Goal: Information Seeking & Learning: Check status

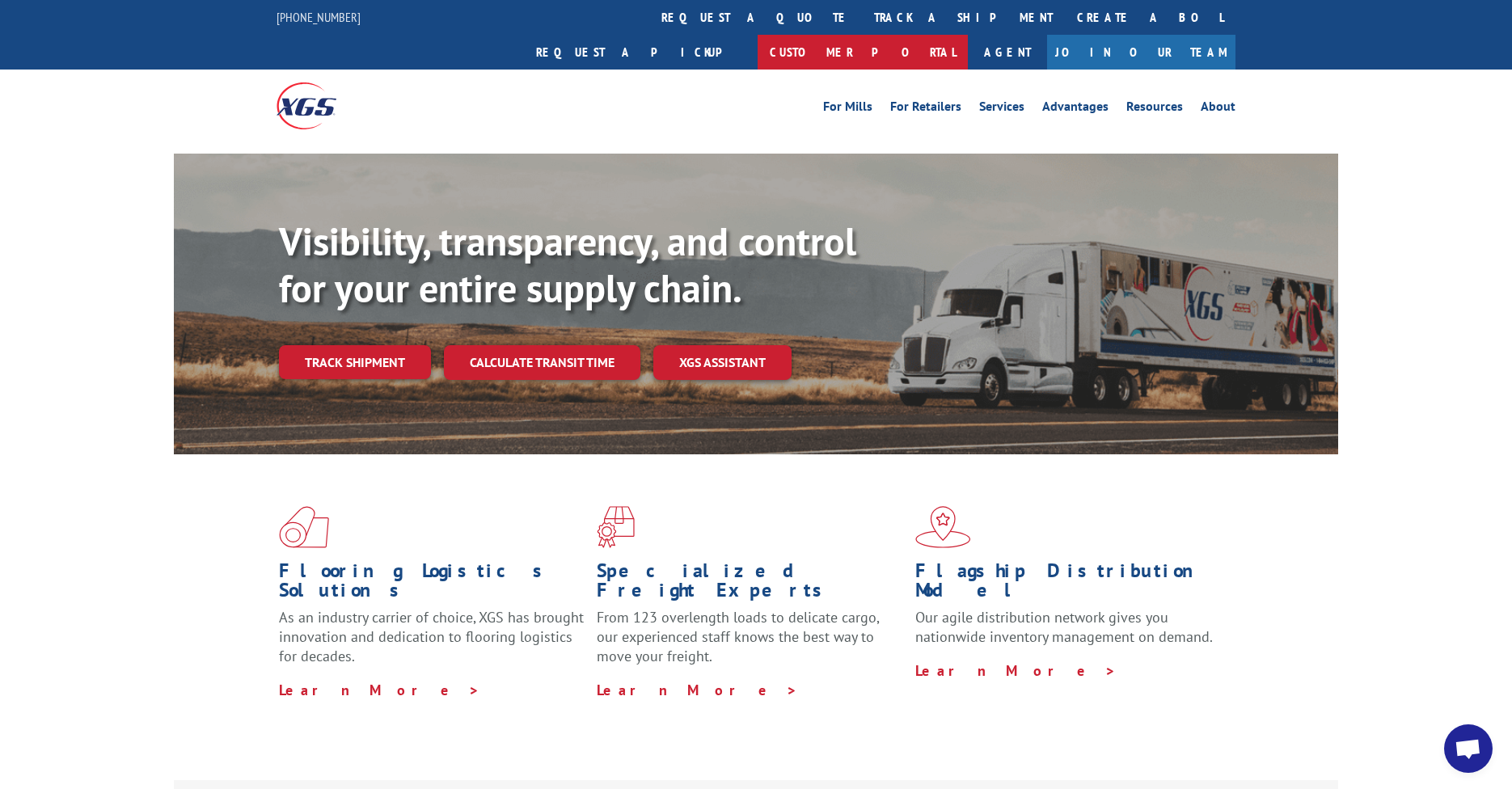
click at [968, 35] on link "Customer Portal" at bounding box center [862, 51] width 211 height 35
click at [1011, 100] on link "Services" at bounding box center [1002, 109] width 45 height 18
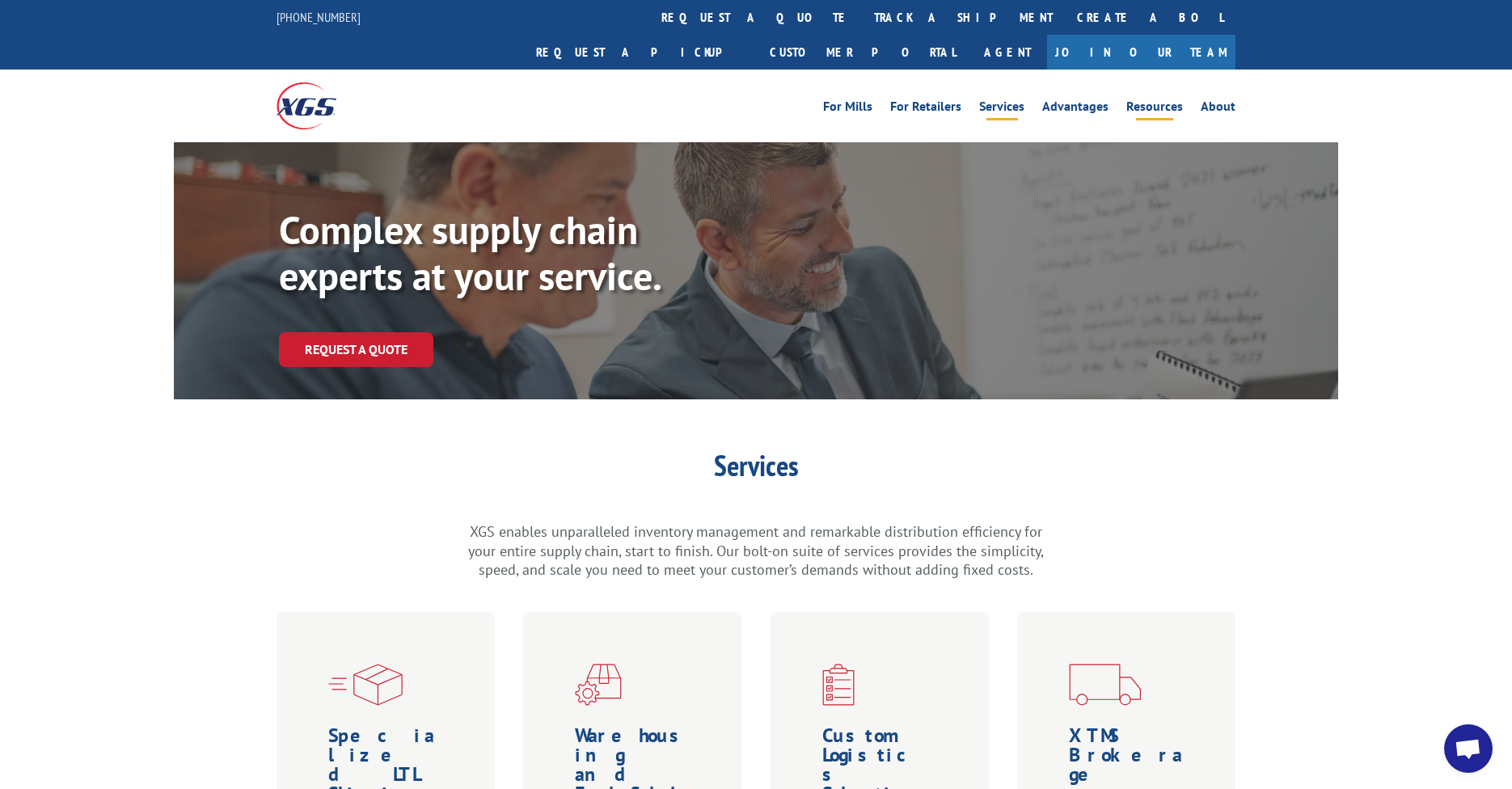
click at [1152, 100] on link "Resources" at bounding box center [1154, 109] width 56 height 18
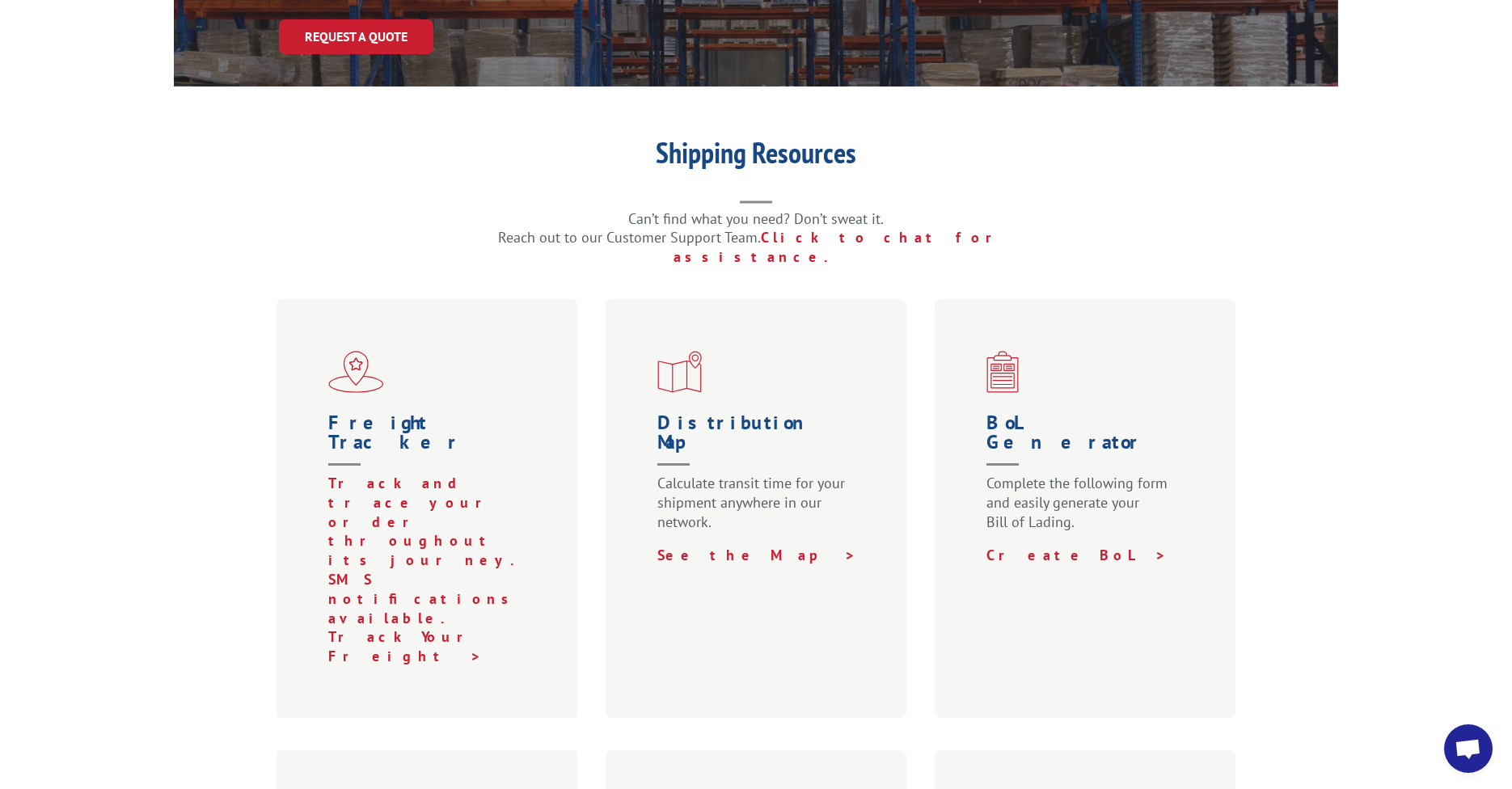
scroll to position [323, 0]
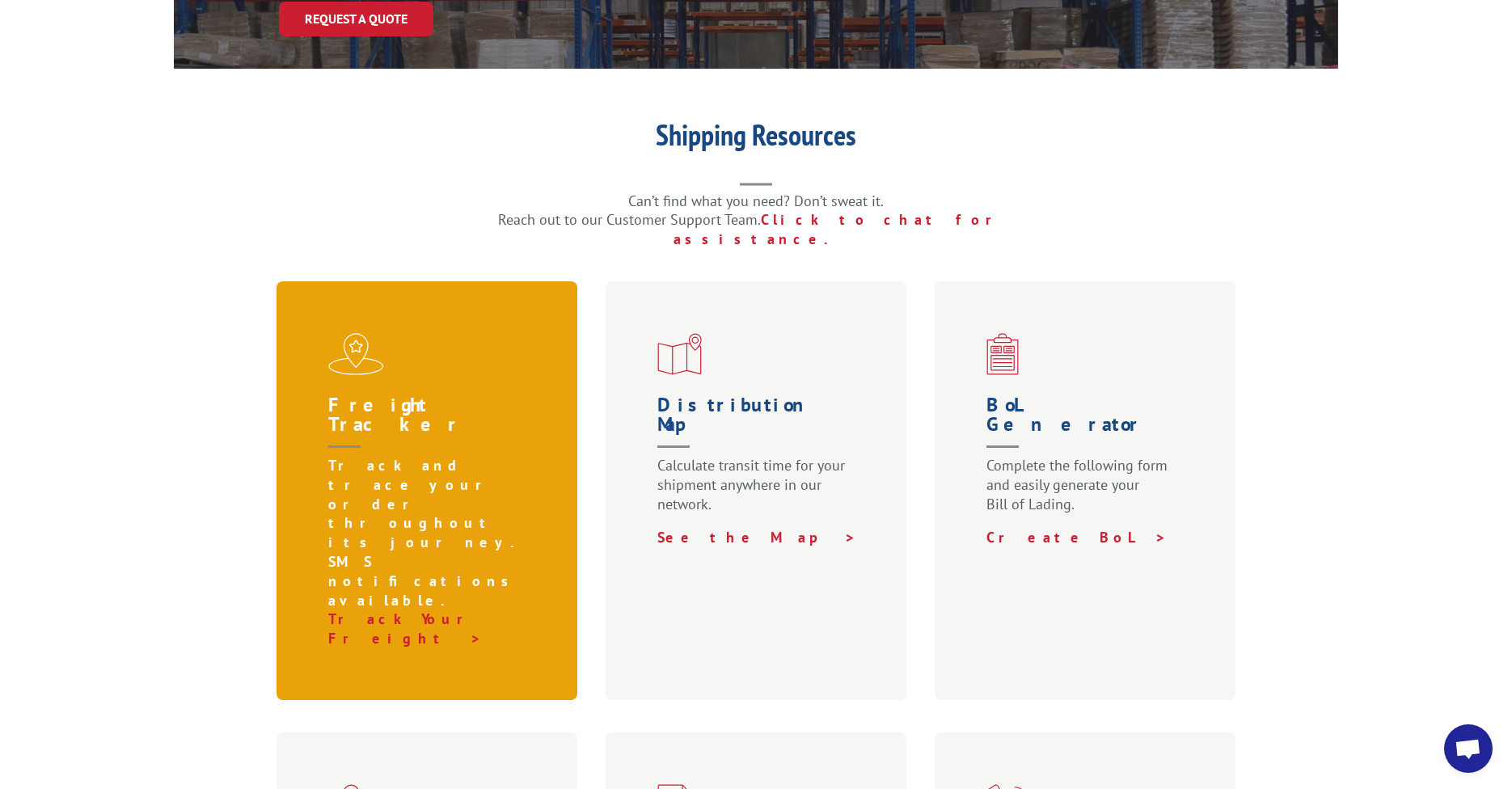
click at [426, 395] on h1 "Freight Tracker" at bounding box center [430, 425] width 204 height 60
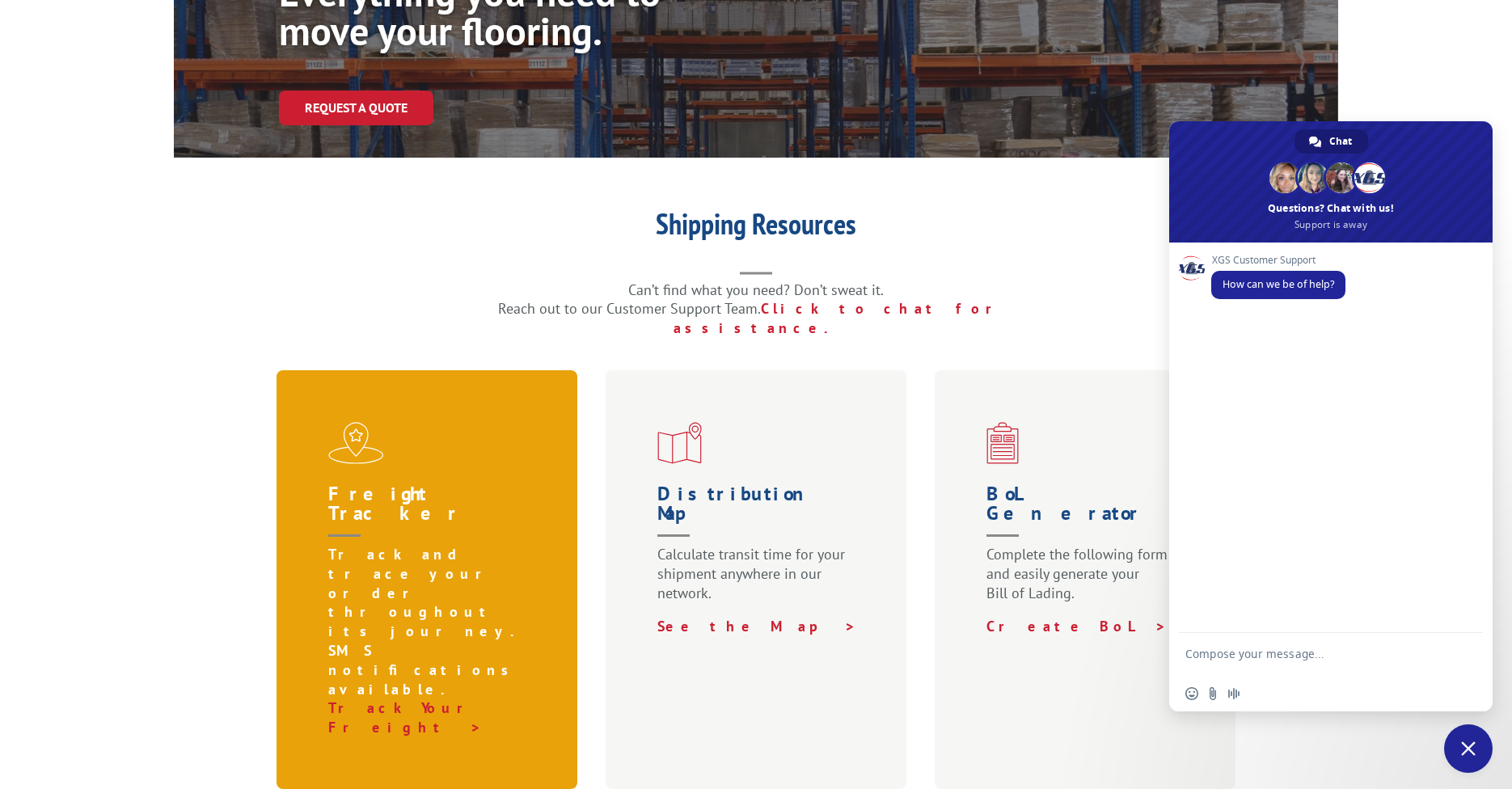
scroll to position [242, 0]
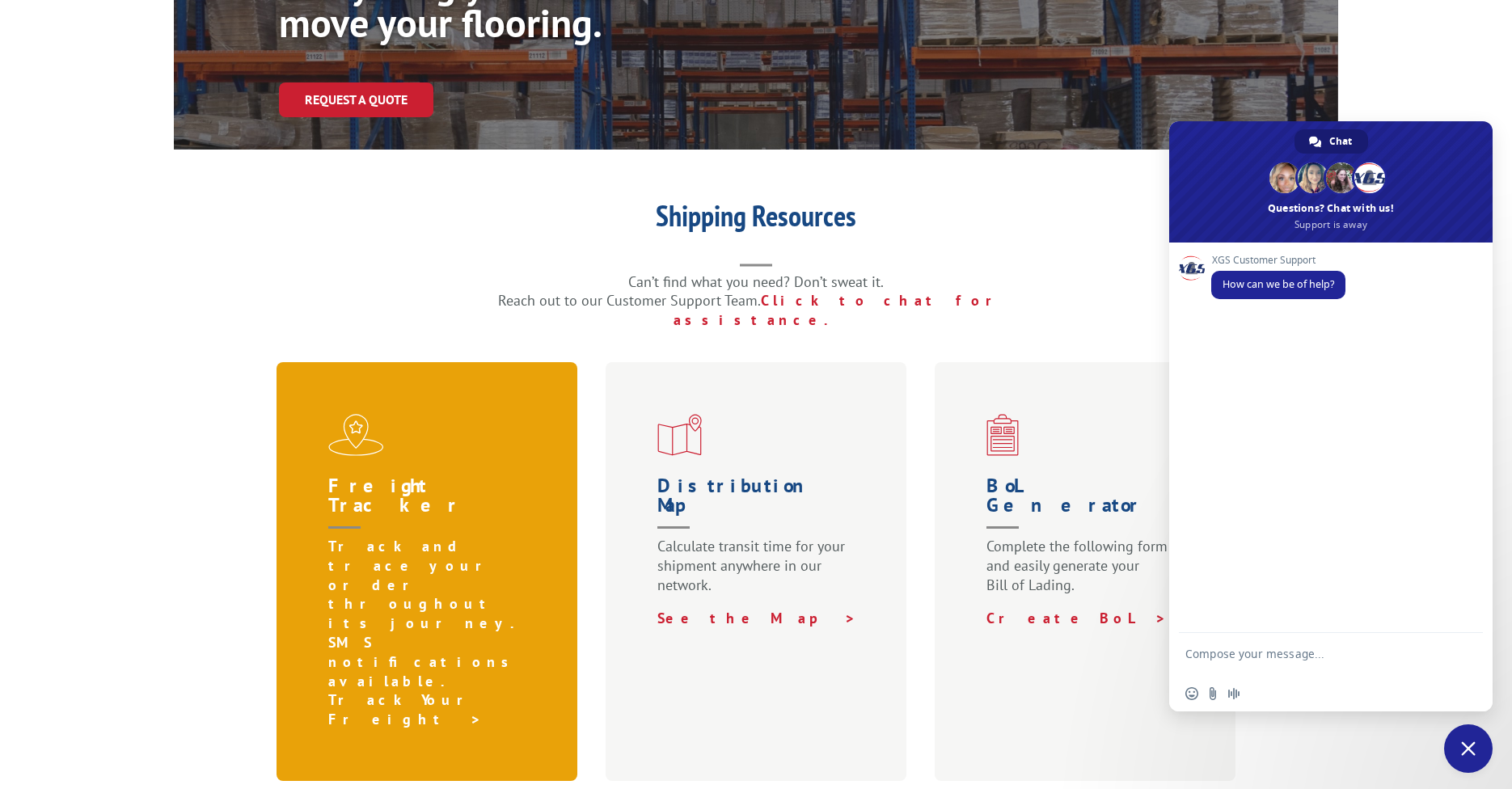
click at [403, 690] on link "Track Your Freight >" at bounding box center [406, 709] width 157 height 38
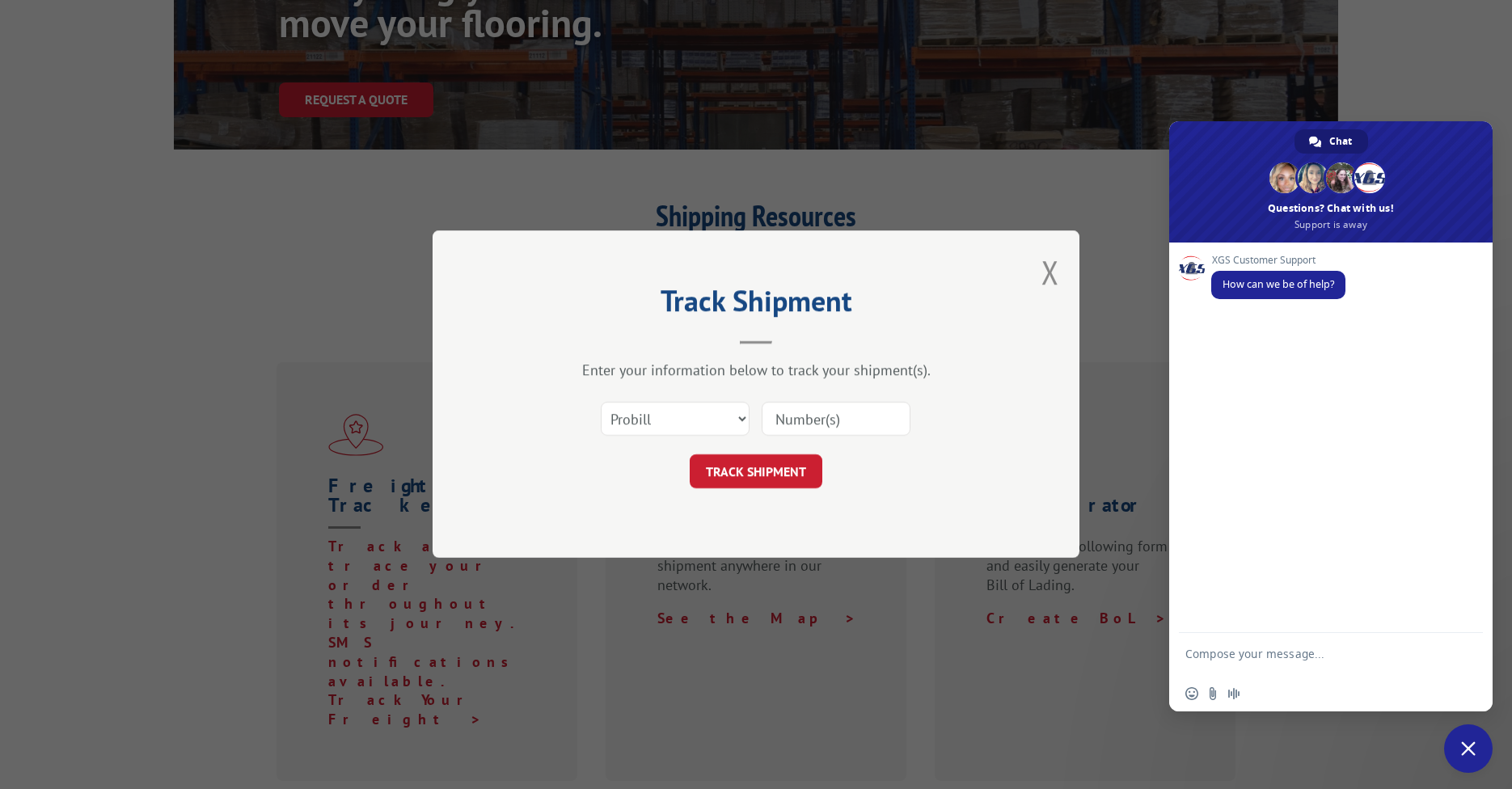
click at [822, 410] on input at bounding box center [836, 419] width 148 height 34
paste input "17009394"
type input "17009394"
click at [750, 474] on button "TRACK SHIPMENT" at bounding box center [756, 472] width 133 height 34
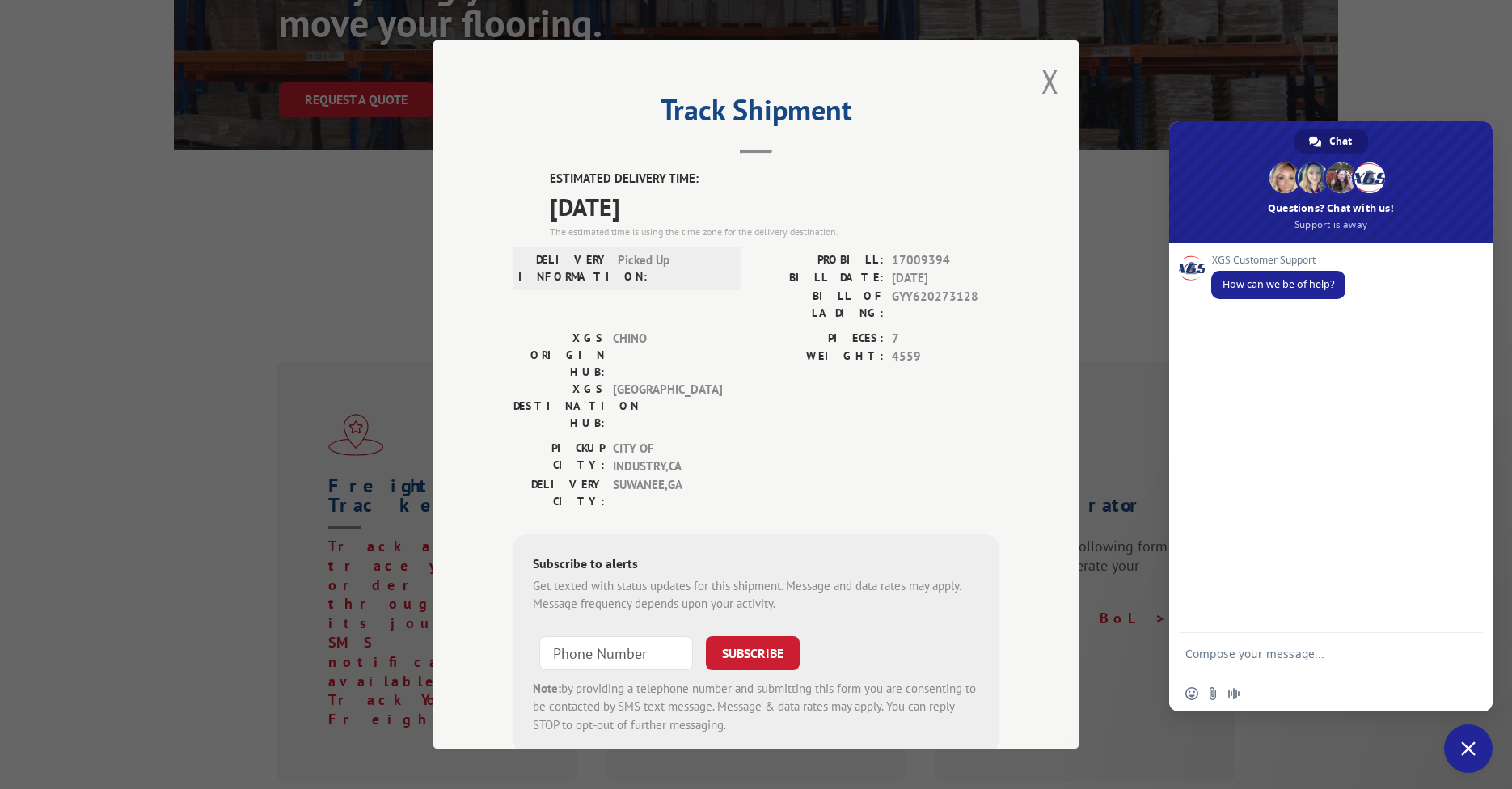
click at [1471, 760] on span "Close chat" at bounding box center [1468, 748] width 48 height 48
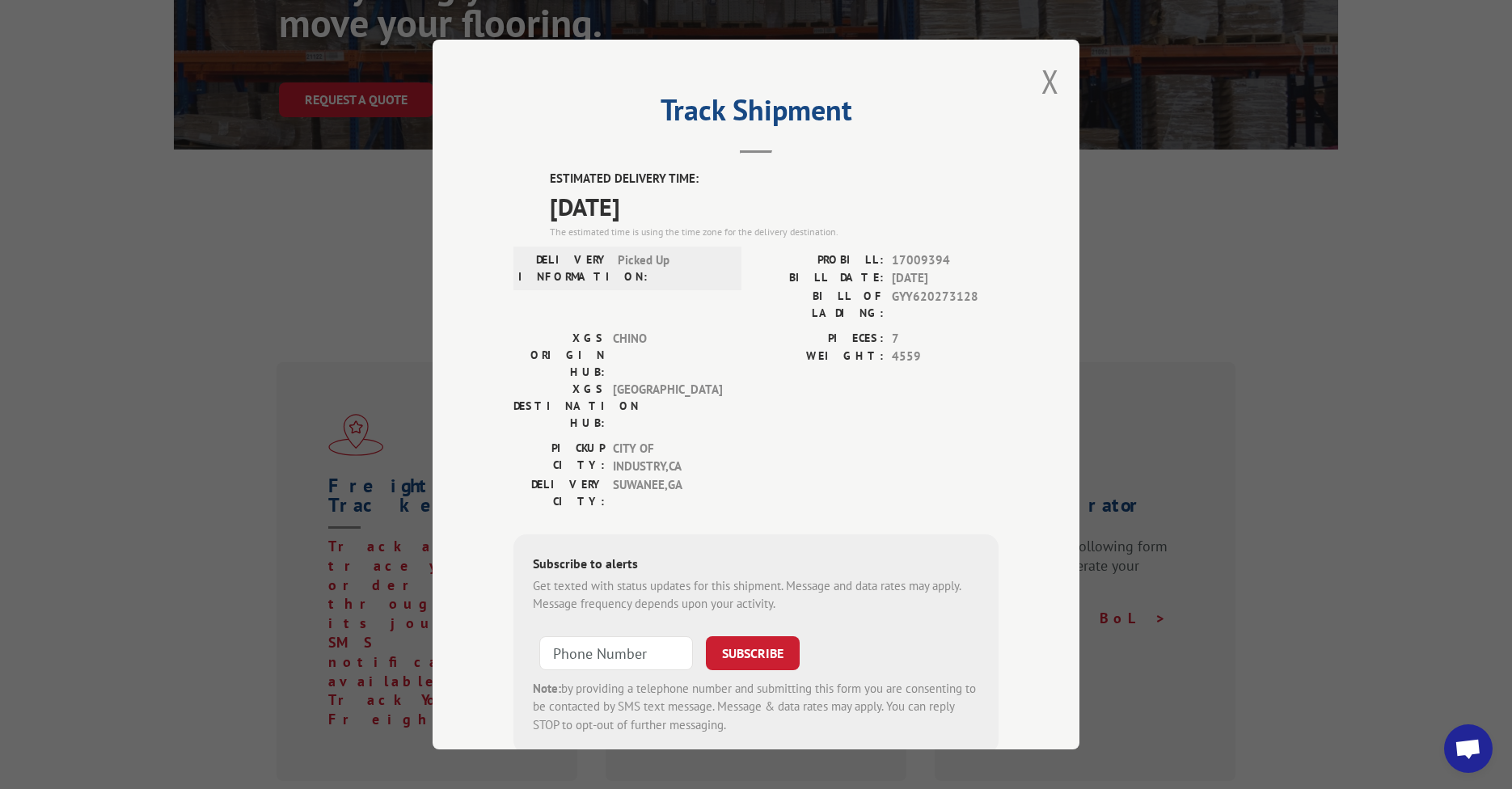
scroll to position [37, 0]
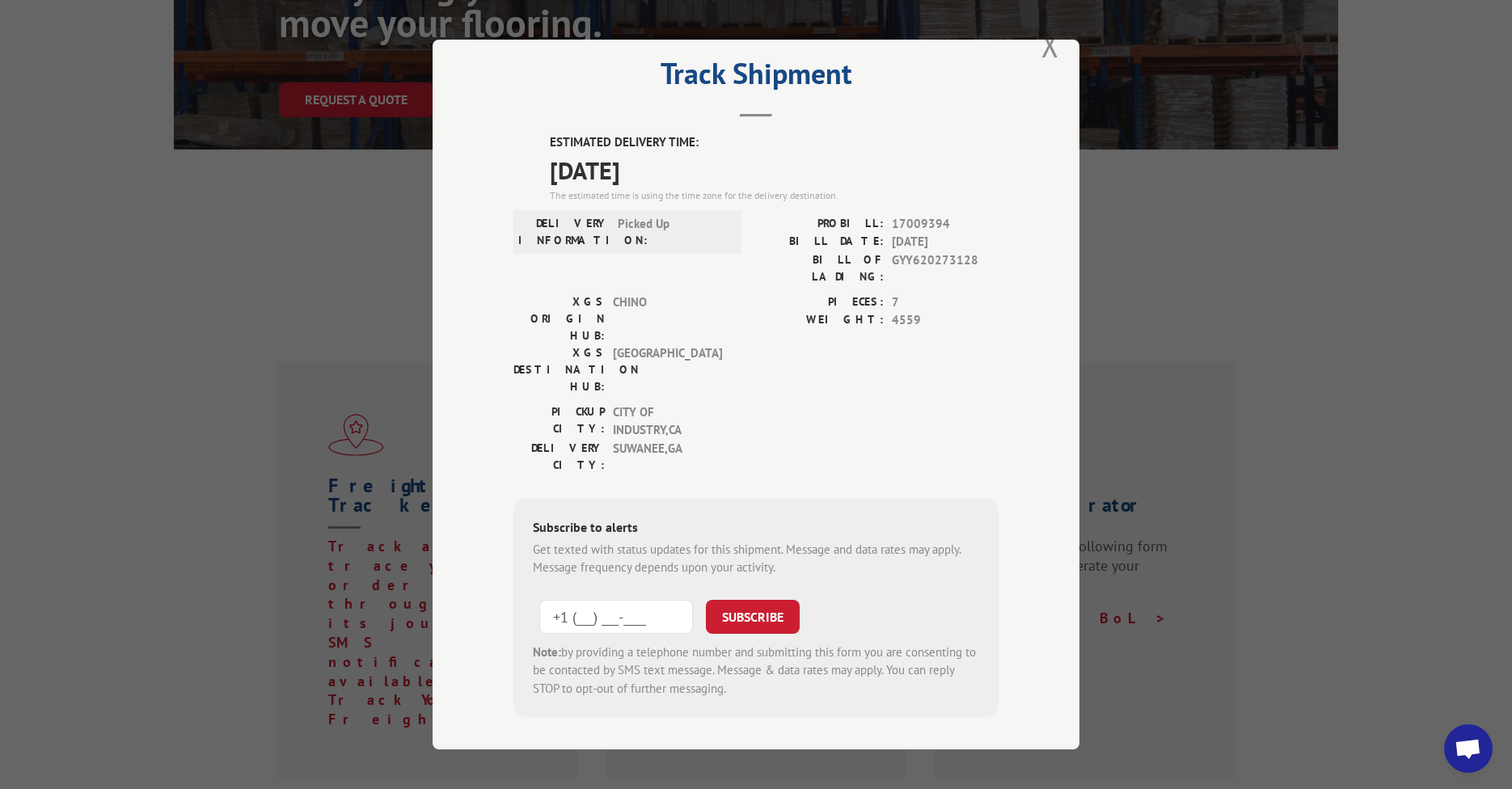
click at [634, 599] on input "+1 (___) ___-____" at bounding box center [615, 616] width 153 height 34
type input "+1 (678) 287-5250"
click at [748, 599] on button "SUBSCRIBE" at bounding box center [753, 616] width 94 height 34
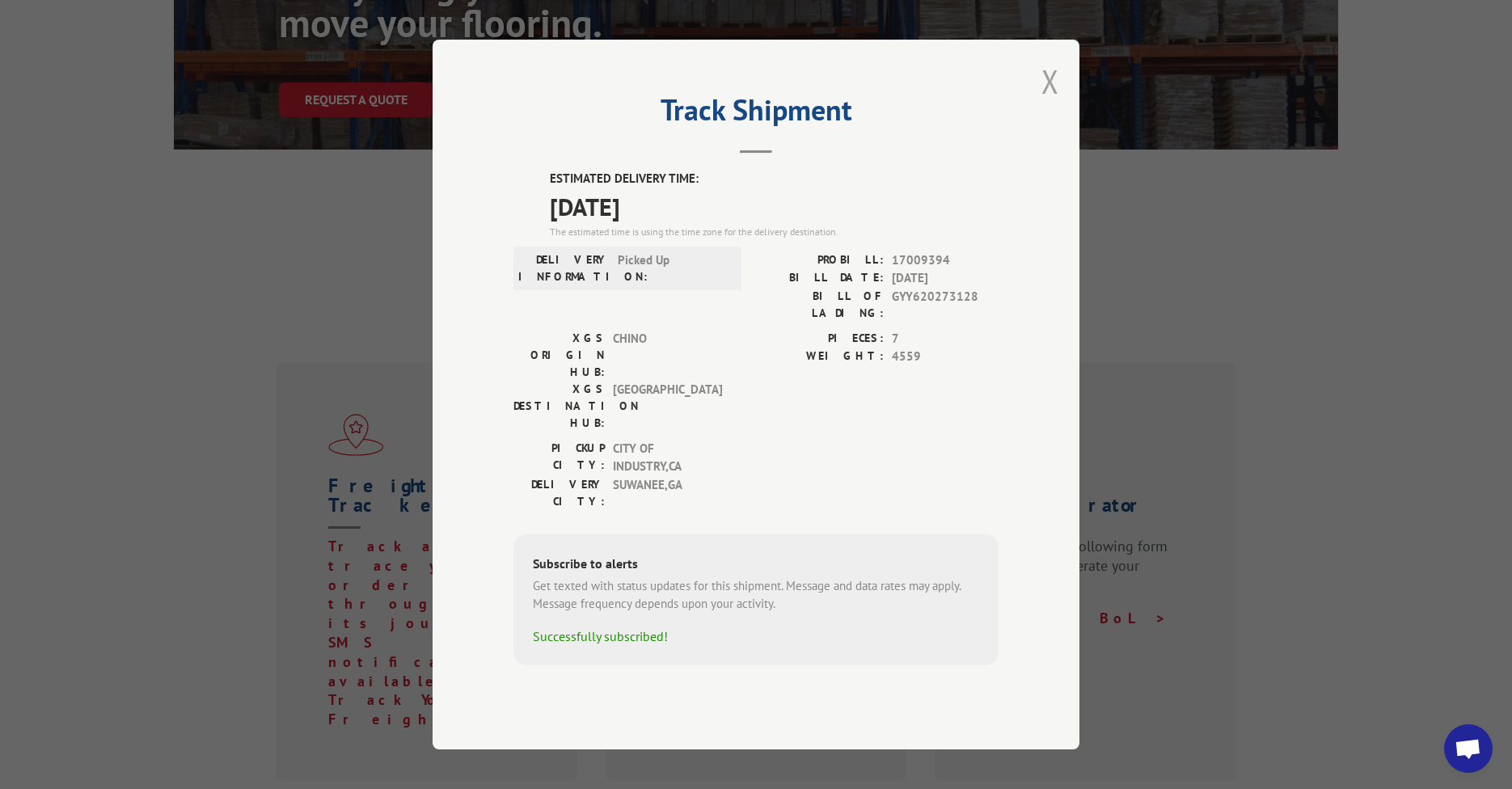
click at [1053, 103] on button "Close modal" at bounding box center [1050, 81] width 18 height 43
